Goal: Find specific page/section: Find specific page/section

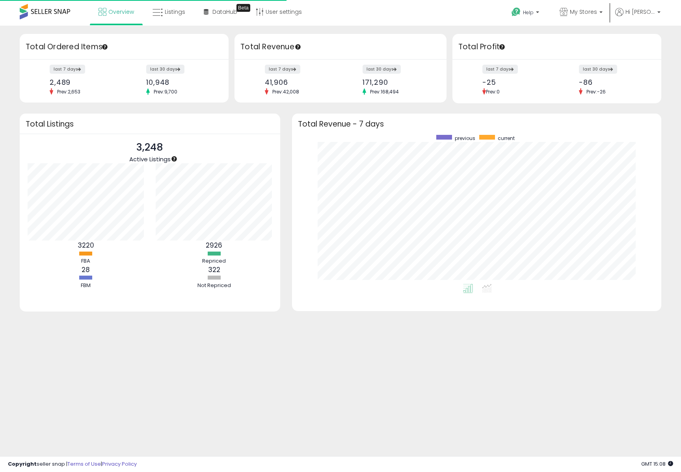
scroll to position [149, 354]
click at [160, 10] on icon at bounding box center [158, 12] width 10 height 10
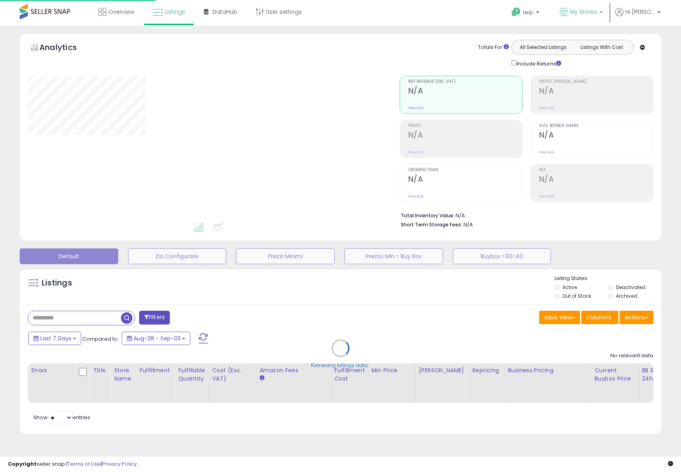
click at [570, 14] on p "My Stores" at bounding box center [581, 13] width 43 height 10
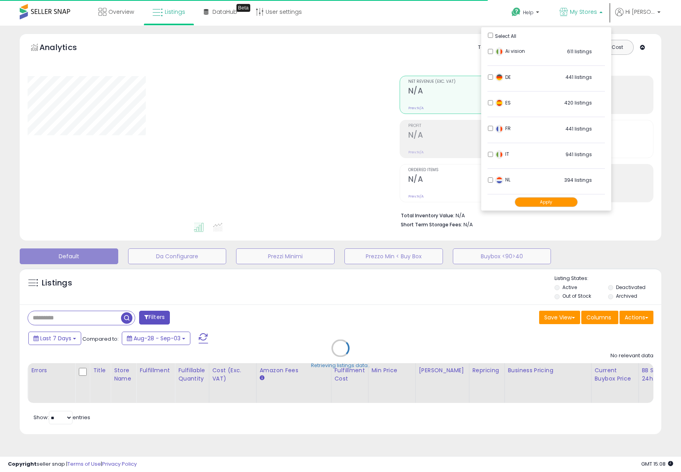
click at [494, 52] on div "Ai vision 611 listings" at bounding box center [542, 54] width 99 height 12
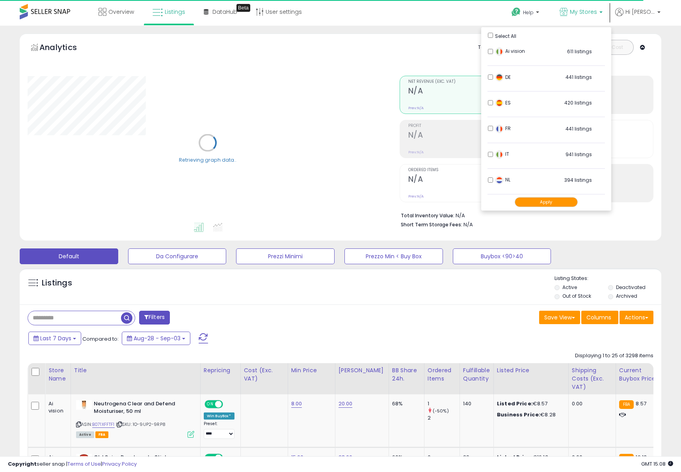
click at [556, 200] on button "Apply" at bounding box center [546, 202] width 63 height 10
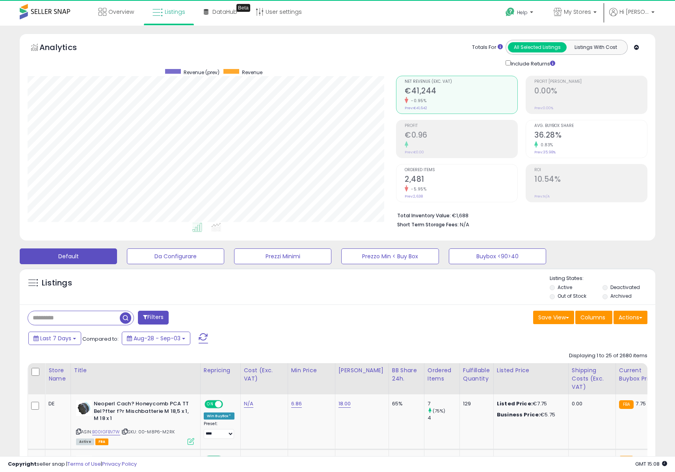
scroll to position [162, 369]
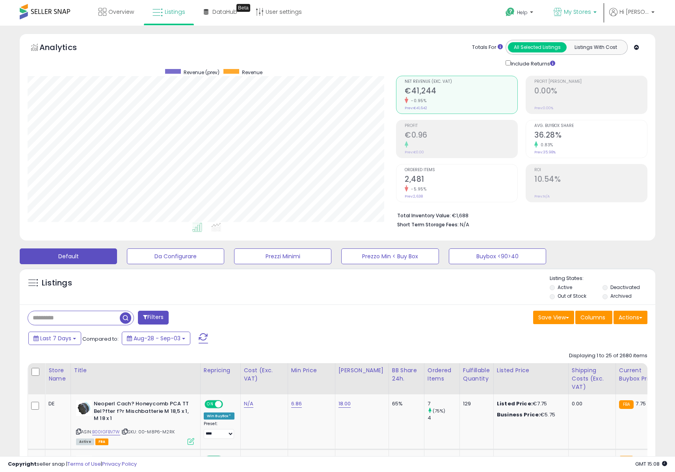
click at [583, 5] on link "My Stores" at bounding box center [575, 13] width 55 height 26
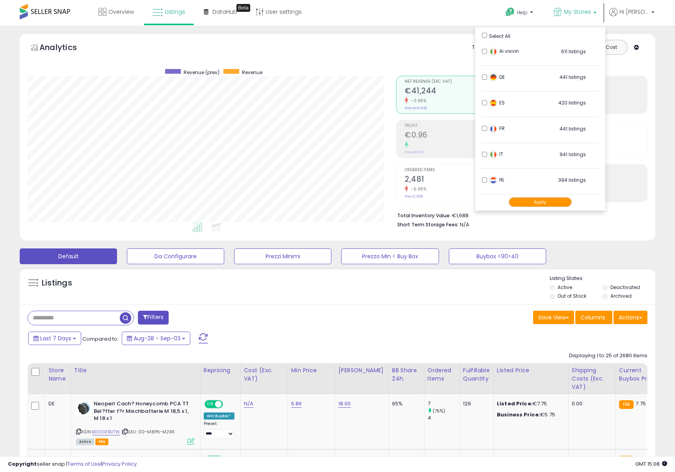
click at [542, 203] on button "Apply" at bounding box center [540, 202] width 63 height 10
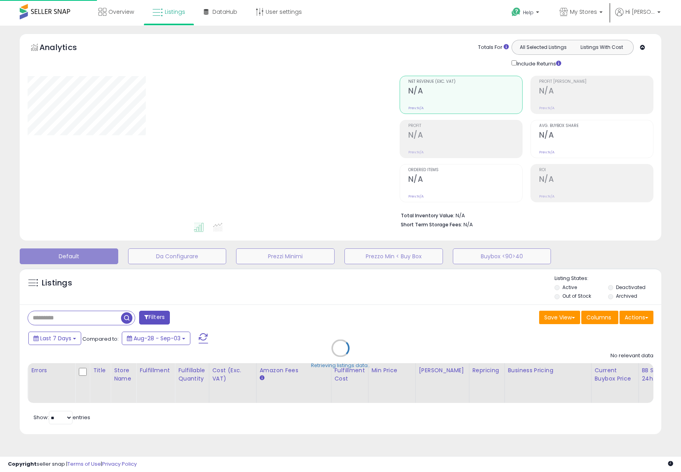
click at [385, 52] on div "Analytics Totals For All Selected Listings Listings With Cost Include Returns" at bounding box center [341, 54] width 626 height 28
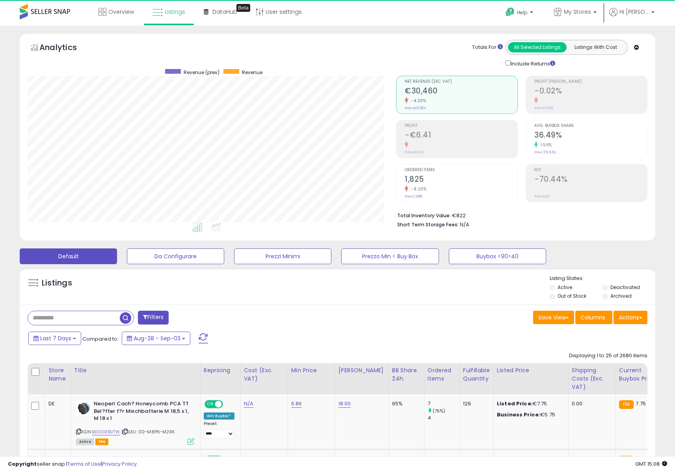
scroll to position [162, 369]
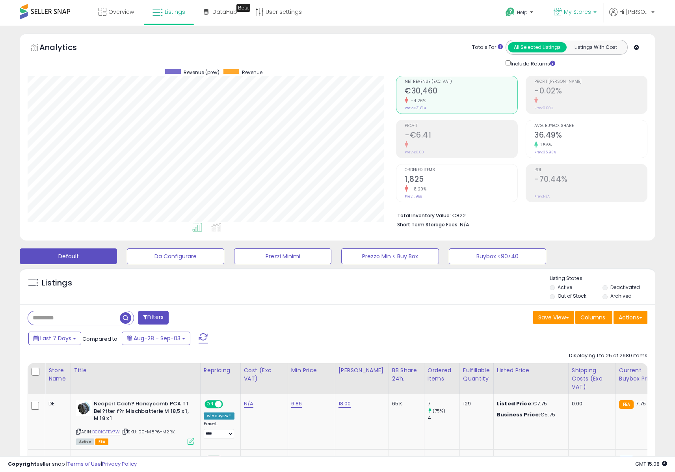
click at [576, 11] on span "My Stores" at bounding box center [577, 12] width 27 height 8
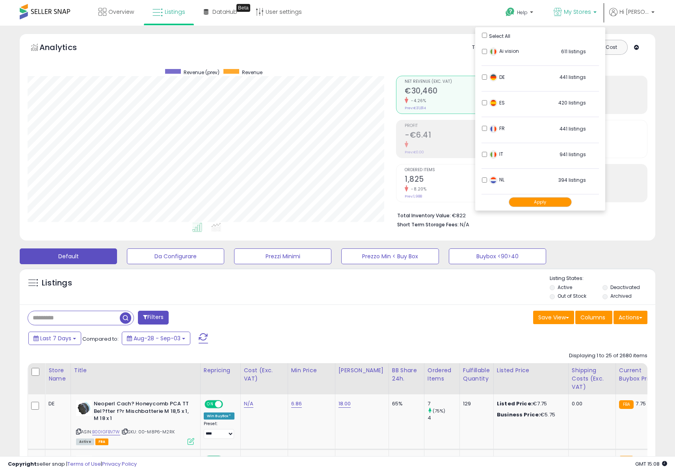
click at [484, 32] on div "Select All" at bounding box center [540, 35] width 117 height 8
click at [546, 201] on button "Apply" at bounding box center [540, 202] width 63 height 10
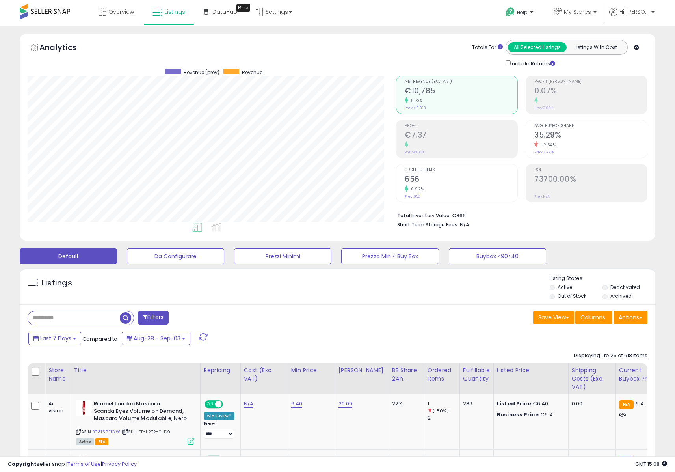
scroll to position [162, 369]
